Goal: Transaction & Acquisition: Purchase product/service

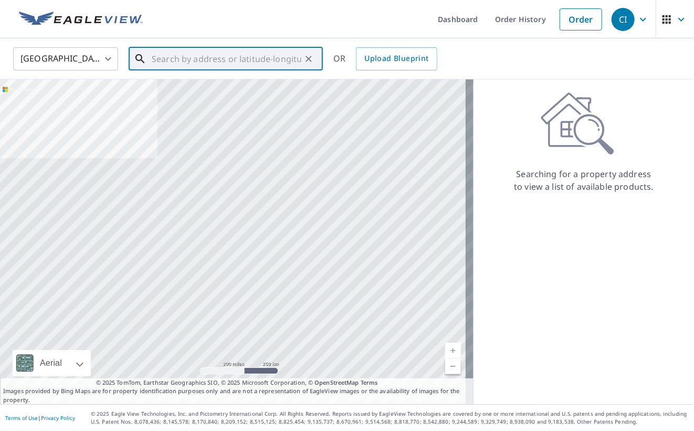
click at [246, 57] on input "text" at bounding box center [227, 58] width 150 height 29
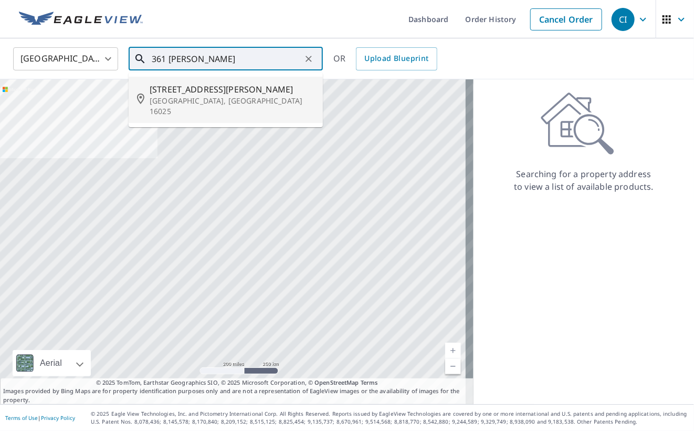
click at [206, 94] on span "[STREET_ADDRESS][PERSON_NAME]" at bounding box center [232, 89] width 165 height 13
type input "[STREET_ADDRESS][PERSON_NAME]"
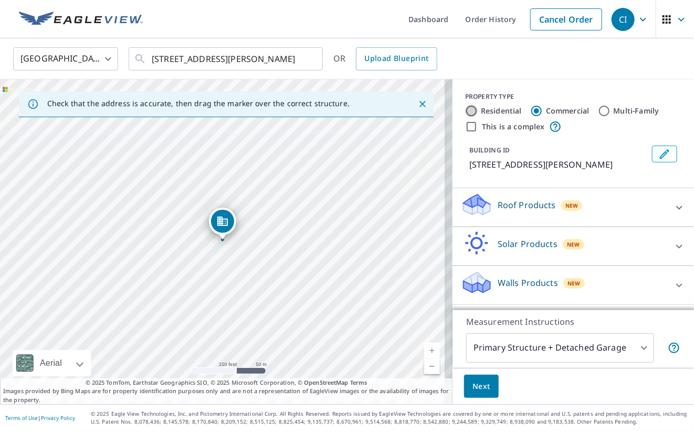
click at [465, 107] on input "Residential" at bounding box center [471, 111] width 13 height 13
radio input "true"
click at [673, 243] on icon at bounding box center [679, 246] width 13 height 13
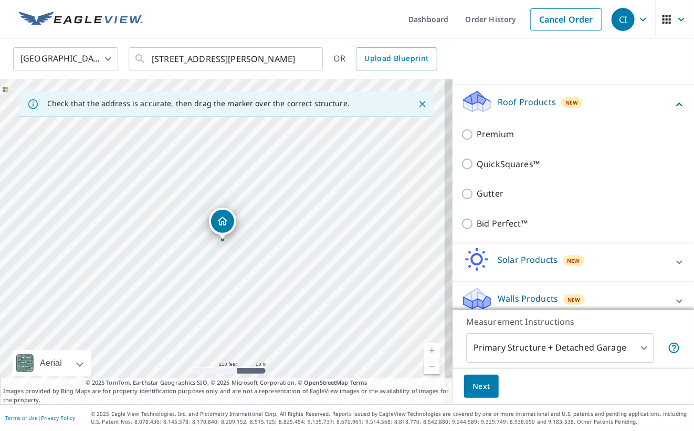
scroll to position [152, 0]
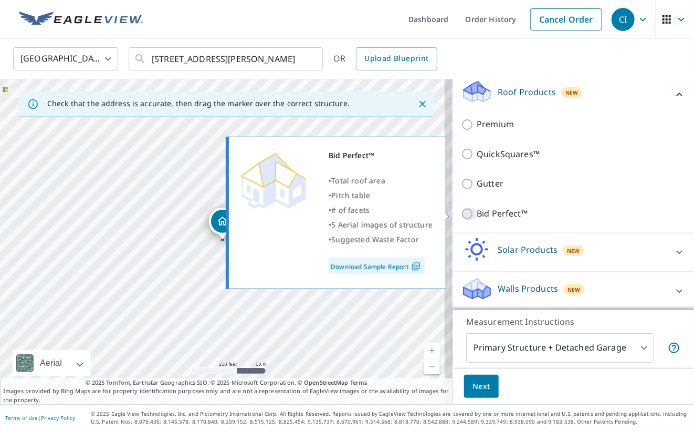
click at [461, 212] on input "Bid Perfect™" at bounding box center [469, 213] width 16 height 13
checkbox input "true"
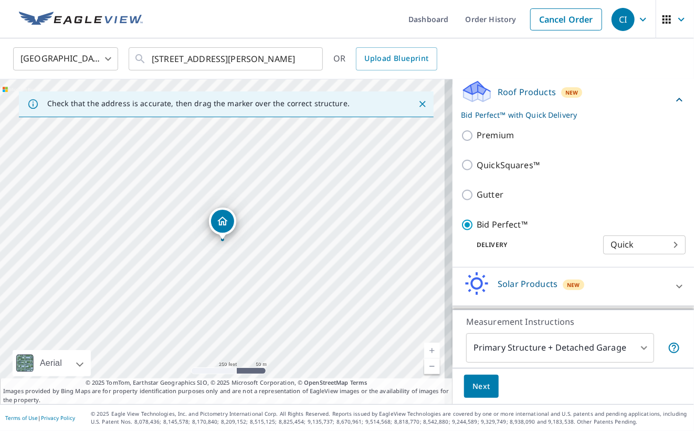
click at [476, 384] on span "Next" at bounding box center [482, 386] width 18 height 13
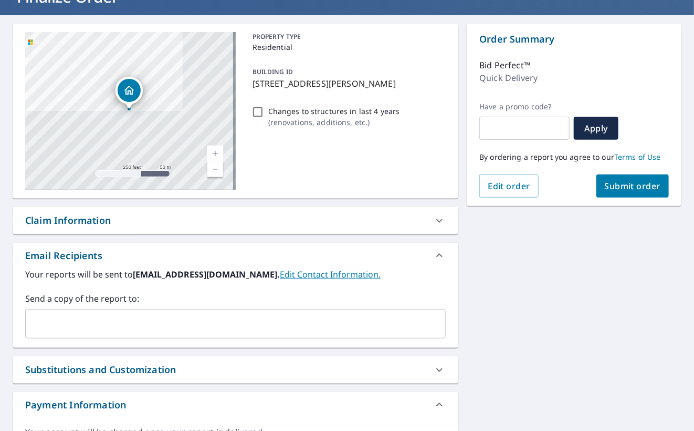
scroll to position [105, 0]
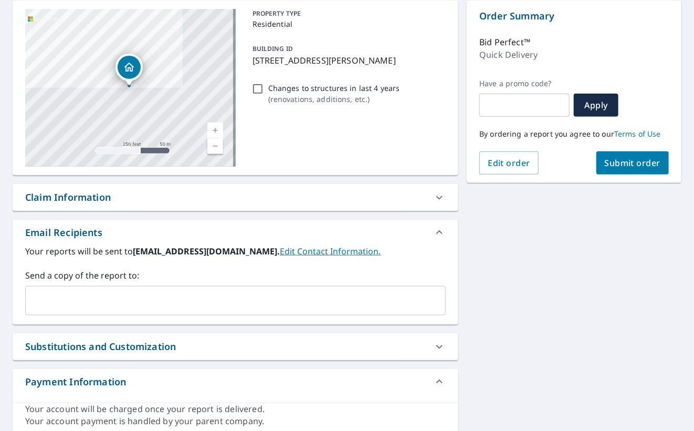
click at [47, 301] on input "text" at bounding box center [228, 300] width 396 height 20
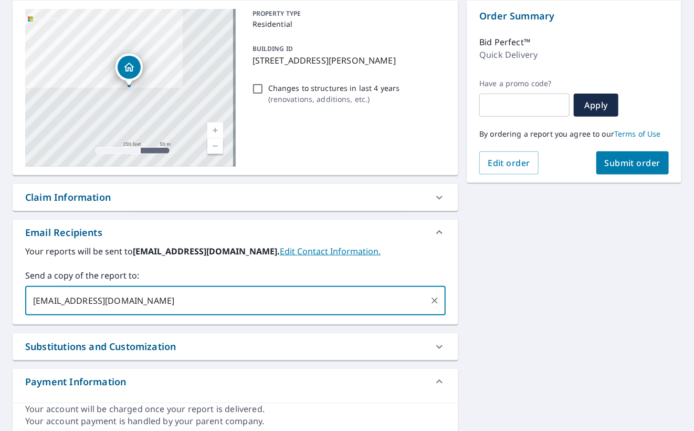
type input "[EMAIL_ADDRESS][DOMAIN_NAME]"
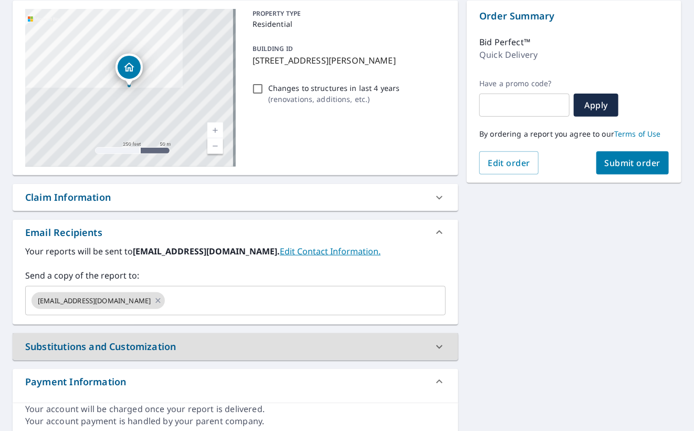
click at [641, 161] on span "Submit order" at bounding box center [633, 163] width 56 height 12
checkbox input "true"
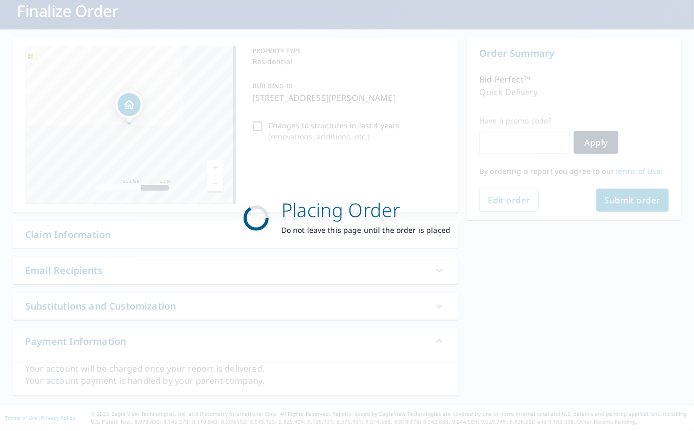
scroll to position [67, 0]
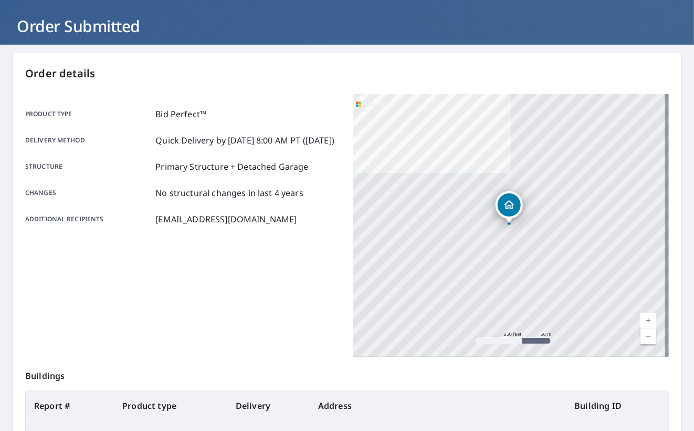
scroll to position [105, 0]
